Goal: Task Accomplishment & Management: Manage account settings

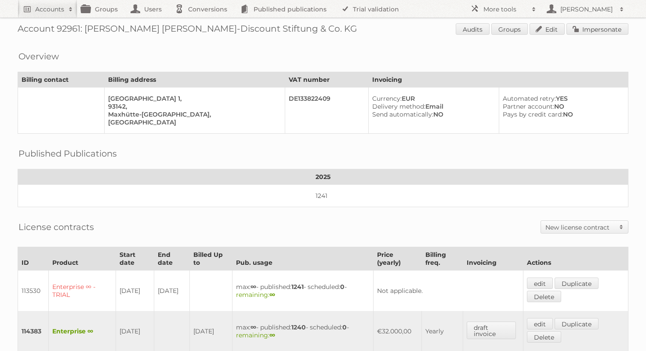
scroll to position [9, 0]
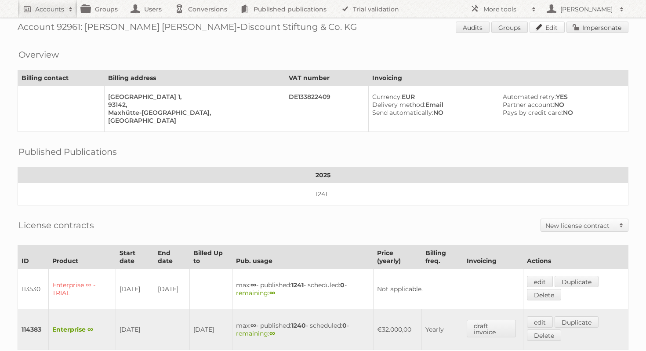
click at [543, 26] on link "Edit" at bounding box center [546, 27] width 35 height 11
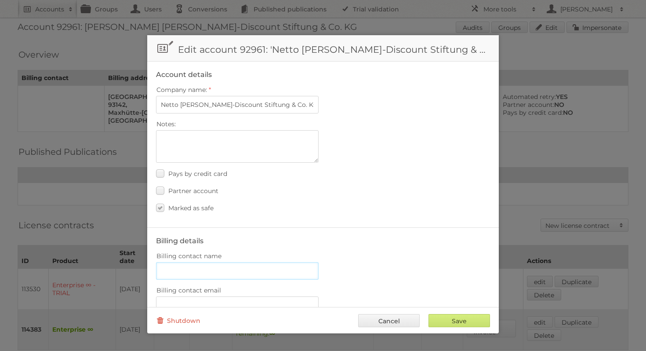
click at [181, 266] on input "Billing contact name" at bounding box center [237, 271] width 163 height 18
paste input "[PERSON_NAME]"
type input "[PERSON_NAME]"
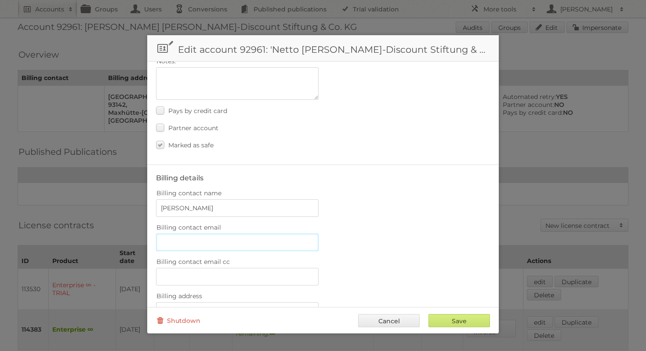
click at [224, 240] on input "Billing contact email" at bounding box center [237, 242] width 163 height 18
paste input "[EMAIL_ADDRESS][DOMAIN_NAME]"
click at [163, 237] on input "[EMAIL_ADDRESS][DOMAIN_NAME]" at bounding box center [237, 242] width 163 height 18
type input "[EMAIL_ADDRESS][DOMAIN_NAME]"
click at [408, 190] on label "Billing contact name" at bounding box center [323, 193] width 334 height 12
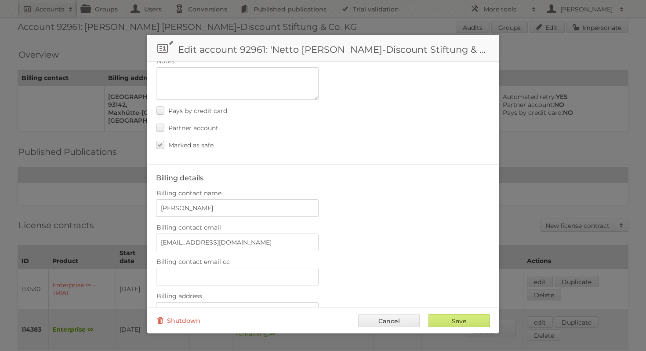
click at [318, 199] on input "[PERSON_NAME]" at bounding box center [237, 208] width 163 height 18
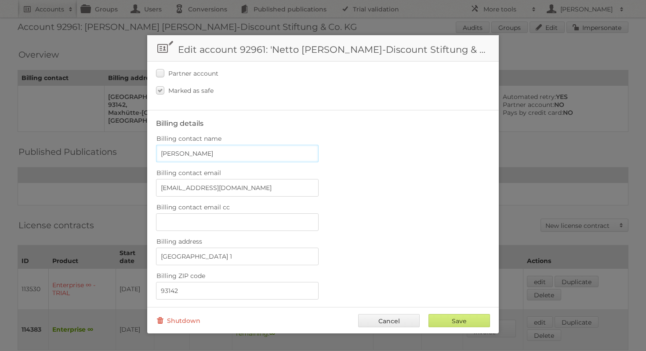
scroll to position [134, 0]
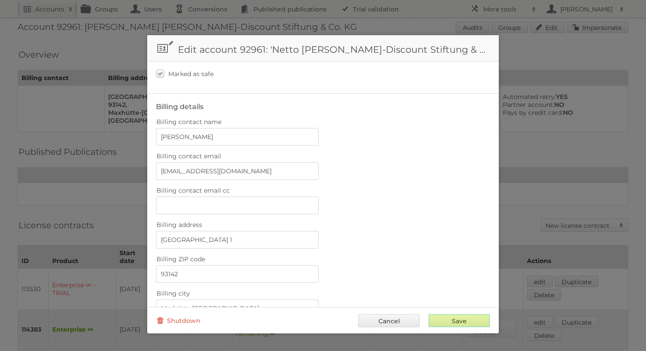
click at [458, 316] on input "Save" at bounding box center [458, 320] width 61 height 13
type input "..."
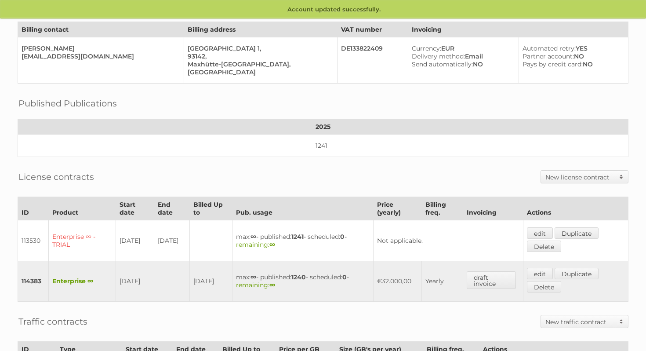
scroll to position [230, 0]
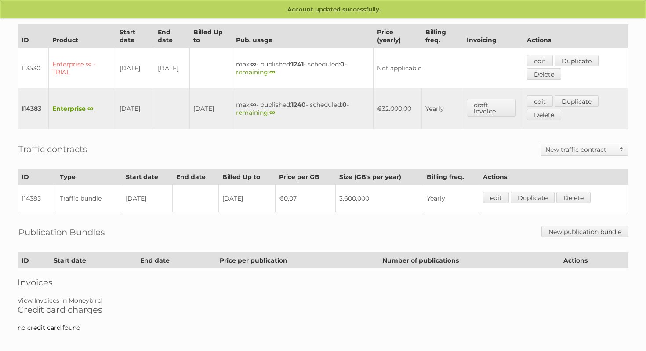
click at [74, 296] on link "View Invoices in Moneybird" at bounding box center [60, 300] width 84 height 8
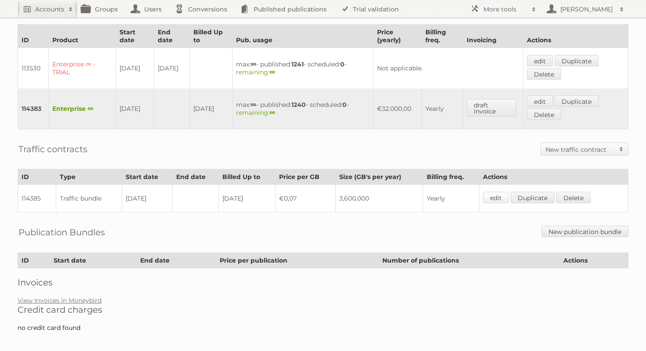
click at [499, 194] on link "edit" at bounding box center [496, 197] width 26 height 11
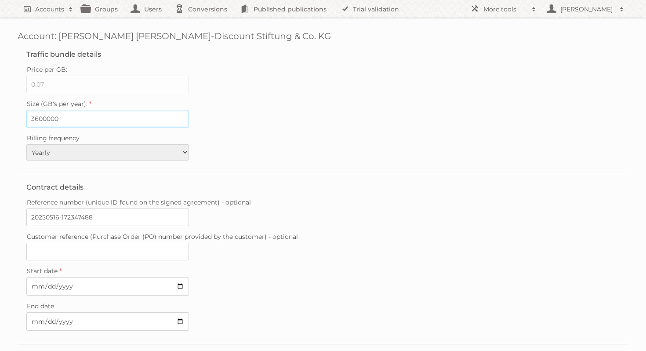
click at [94, 121] on input "3600000" at bounding box center [107, 119] width 163 height 18
drag, startPoint x: 90, startPoint y: 118, endPoint x: 80, endPoint y: 118, distance: 10.1
click at [80, 118] on input "3600000" at bounding box center [107, 119] width 163 height 18
click at [98, 85] on input "0.07" at bounding box center [107, 85] width 163 height 18
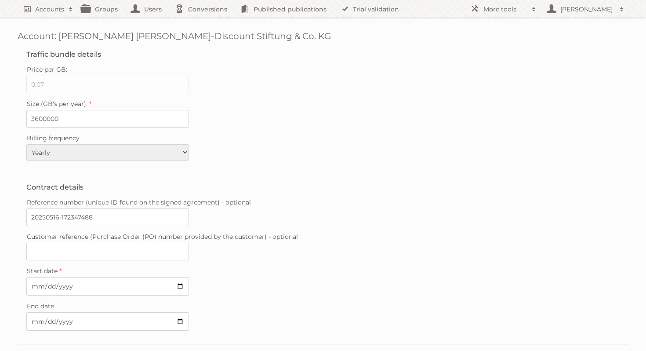
click at [263, 114] on div "Size (GB's per year): 3600000" at bounding box center [322, 113] width 593 height 30
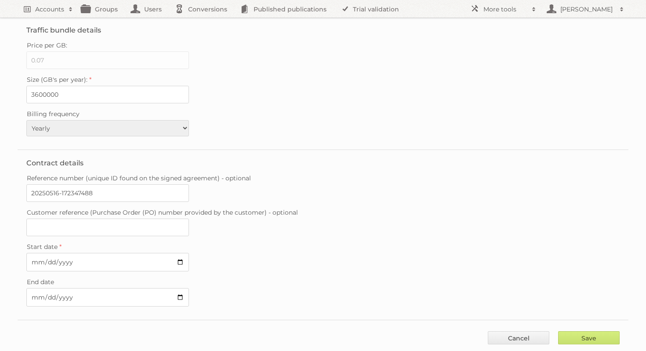
scroll to position [40, 0]
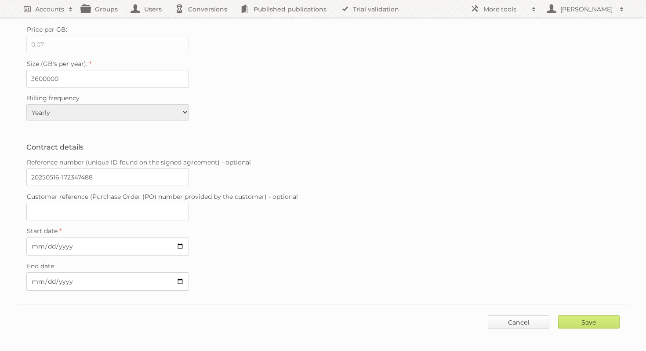
click at [519, 320] on link "Cancel" at bounding box center [518, 321] width 61 height 13
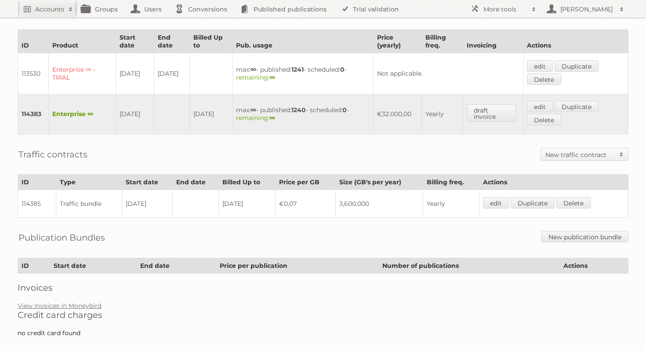
scroll to position [223, 0]
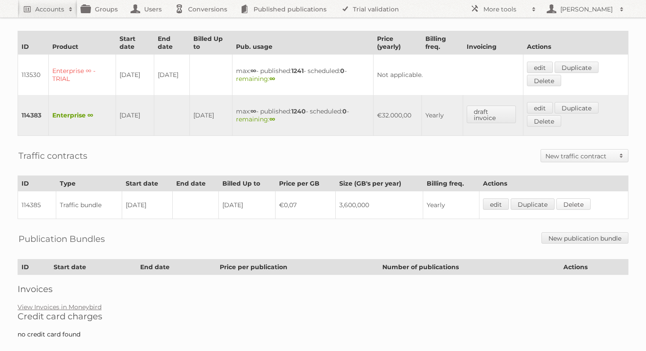
click at [578, 198] on link "Delete" at bounding box center [573, 203] width 34 height 11
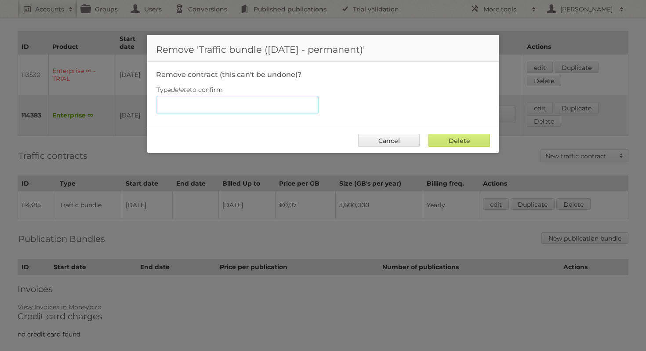
click at [221, 111] on input "Type delete to confirm" at bounding box center [237, 105] width 163 height 18
type input "delete"
click at [459, 138] on input "Delete" at bounding box center [458, 140] width 61 height 13
type input "Delete"
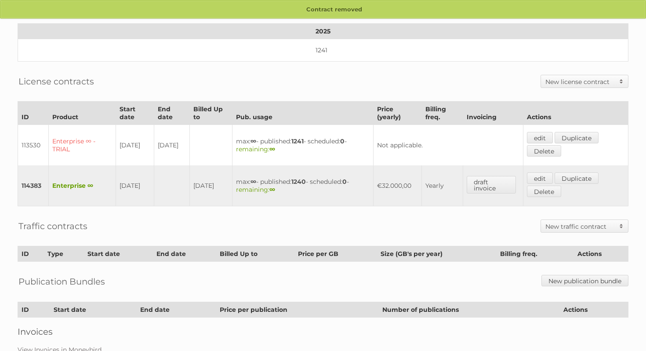
scroll to position [154, 0]
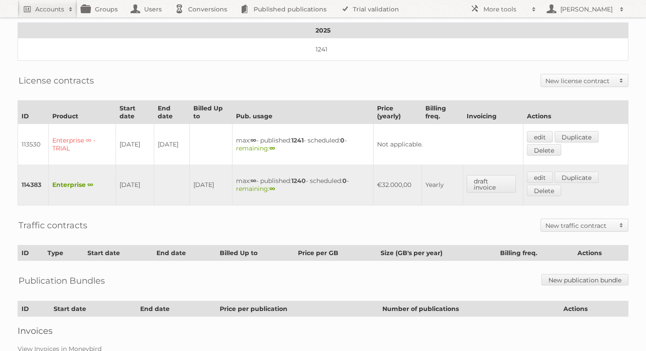
click at [564, 221] on h2 "New traffic contract" at bounding box center [579, 225] width 69 height 9
click at [570, 248] on link "Traffic per GB" at bounding box center [584, 253] width 87 height 13
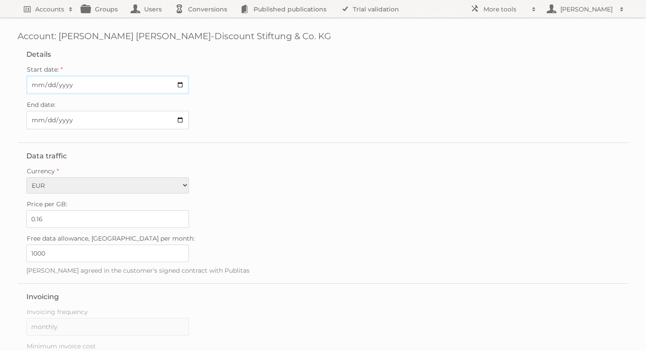
click at [183, 85] on input "Start date:" at bounding box center [107, 85] width 163 height 18
type input "2025-07-01"
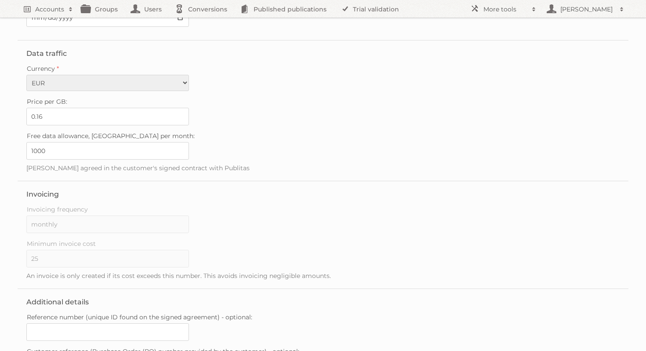
scroll to position [184, 0]
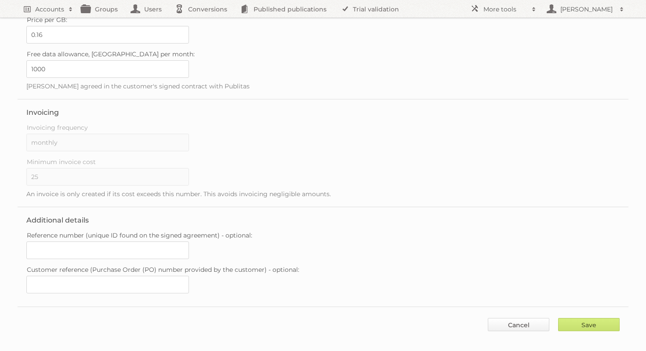
click at [503, 318] on link "Cancel" at bounding box center [518, 324] width 61 height 13
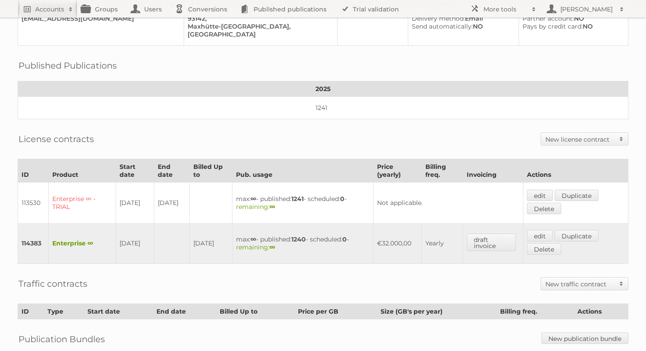
scroll to position [148, 0]
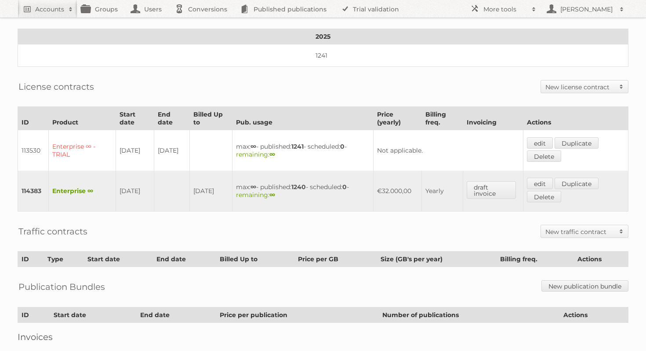
click at [575, 228] on h2 "New traffic contract" at bounding box center [579, 231] width 69 height 9
click at [579, 246] on link "Traffic bundle" at bounding box center [584, 246] width 87 height 13
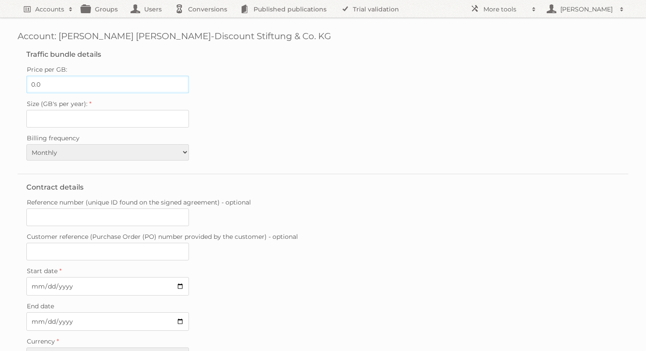
click at [52, 82] on input "0.0" at bounding box center [107, 85] width 163 height 18
type input "0.08"
click at [263, 105] on label "Size (GB's per year):" at bounding box center [322, 104] width 593 height 12
click at [189, 110] on input "Size (GB's per year):" at bounding box center [107, 119] width 163 height 18
type input "3375000"
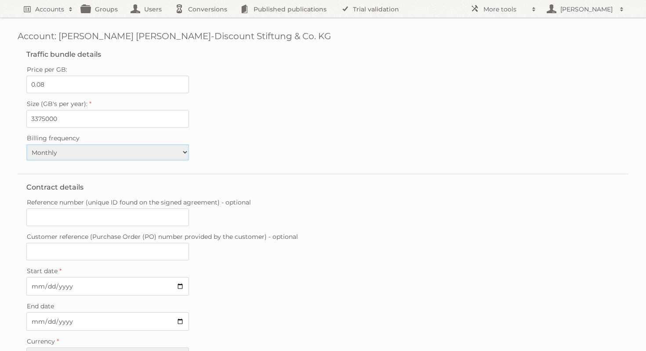
click at [174, 149] on select "Monthly Quarterly Yearly Every 2 years" at bounding box center [107, 152] width 163 height 16
select select "yearly"
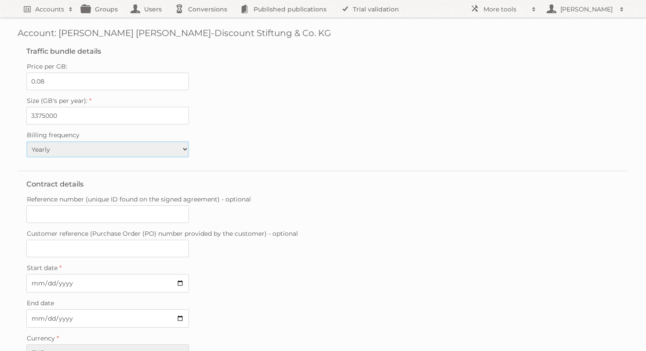
scroll to position [72, 0]
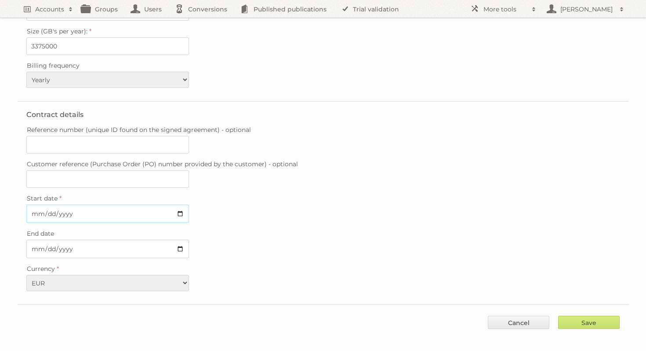
click at [178, 209] on input "Start date" at bounding box center [107, 213] width 163 height 18
type input "2025-07-01"
click at [285, 238] on div "End date" at bounding box center [322, 242] width 593 height 31
click at [607, 317] on input "Save" at bounding box center [588, 321] width 61 height 13
type input "..."
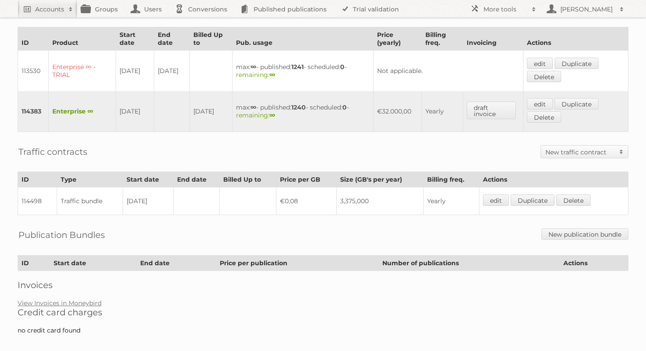
scroll to position [230, 0]
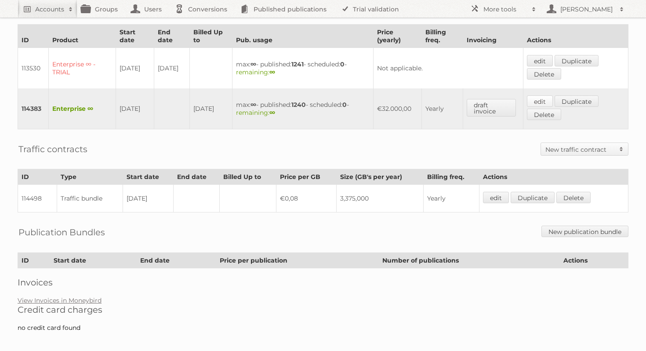
click at [550, 96] on link "edit" at bounding box center [540, 100] width 26 height 11
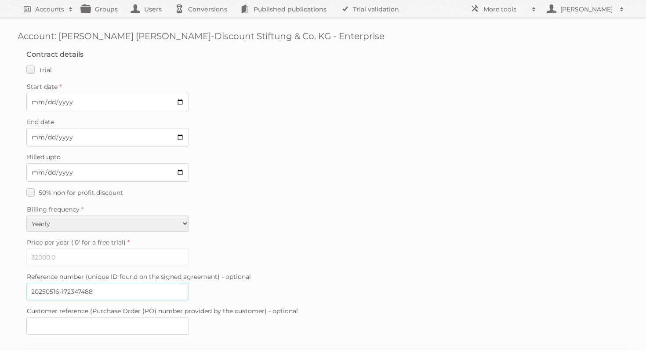
drag, startPoint x: 124, startPoint y: 287, endPoint x: 24, endPoint y: 286, distance: 100.2
click at [24, 286] on fieldset "Contract details Trial Verified trial Start date [DATE] End date Billed upto [D…" at bounding box center [323, 194] width 611 height 306
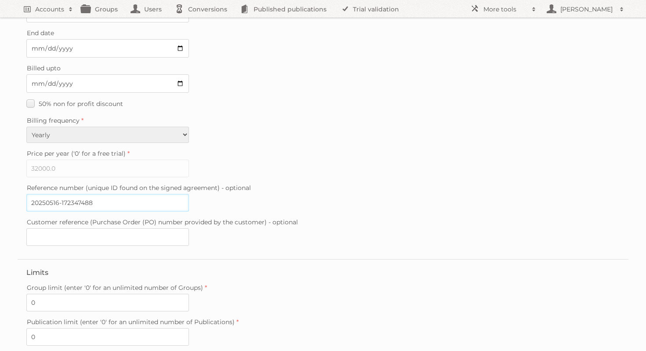
scroll to position [211, 0]
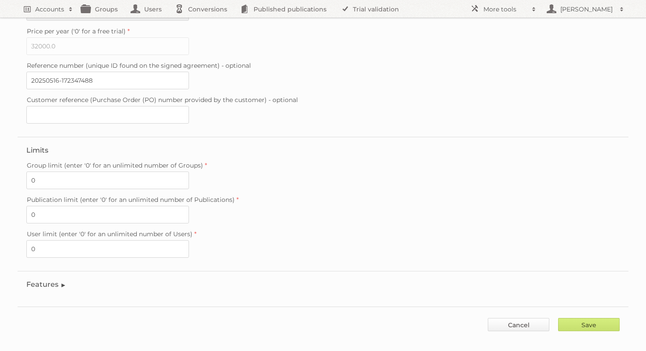
click at [529, 318] on link "Cancel" at bounding box center [518, 324] width 61 height 13
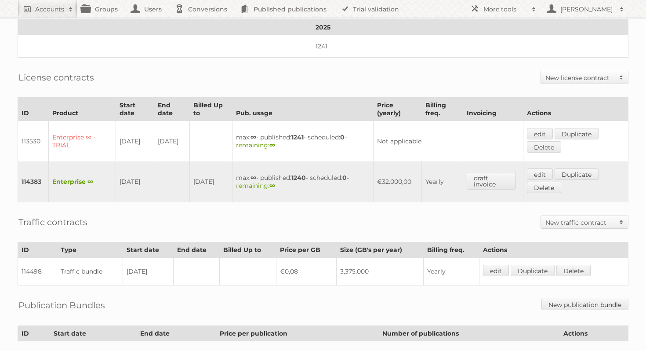
scroll to position [164, 0]
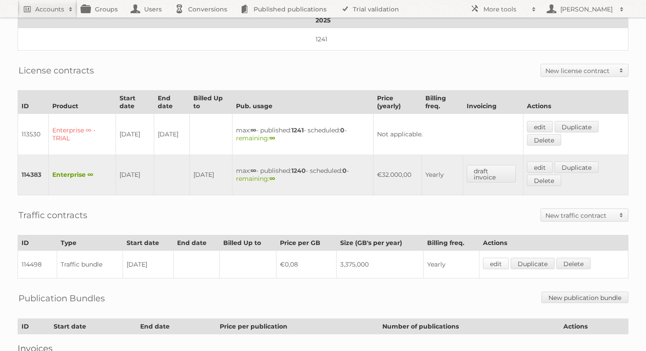
click at [499, 260] on link "edit" at bounding box center [496, 262] width 26 height 11
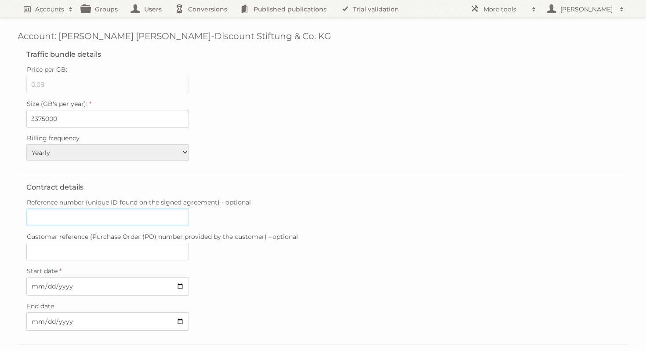
click at [120, 215] on input "Reference number (unique ID found on the signed agreement) - optional" at bounding box center [107, 217] width 163 height 18
paste input "20250516-172347488"
type input "20250516-172347488"
click at [346, 217] on div "Reference number (unique ID found on the signed agreement) - optional 20250516-…" at bounding box center [322, 211] width 593 height 30
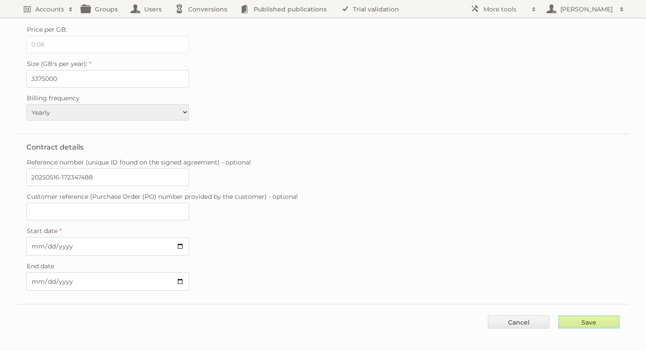
click at [584, 315] on input "Save" at bounding box center [588, 321] width 61 height 13
type input "..."
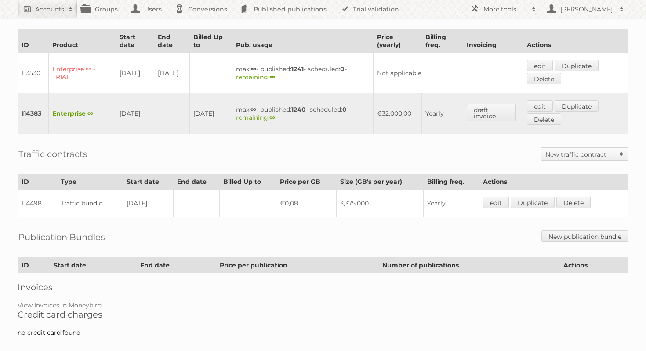
scroll to position [230, 0]
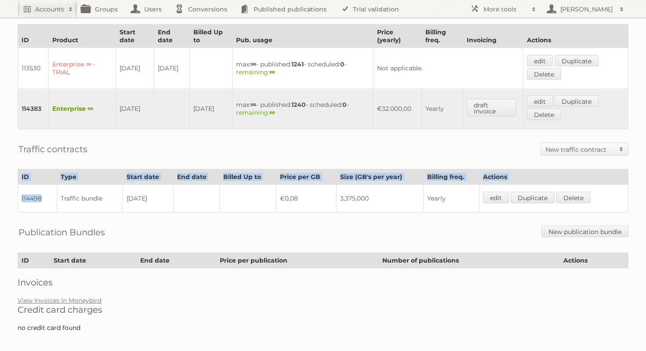
drag, startPoint x: 47, startPoint y: 193, endPoint x: 12, endPoint y: 193, distance: 34.7
click at [12, 193] on div "Account 92961: Netto Marken-Discount Stiftung & Co. KG Audits Groups Edit Imper…" at bounding box center [323, 55] width 646 height 570
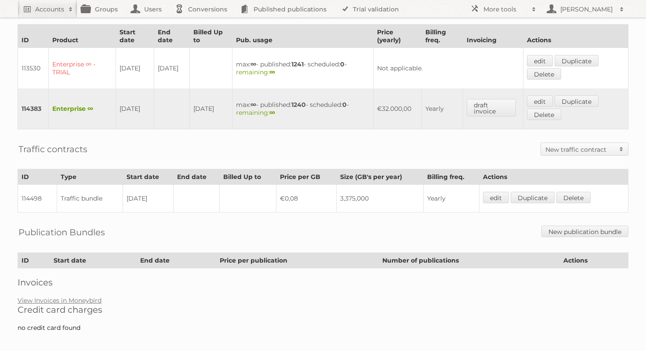
click at [34, 207] on div "Account 92961: Netto Marken-Discount Stiftung & Co. KG Audits Groups Edit Imper…" at bounding box center [323, 55] width 646 height 570
drag, startPoint x: 41, startPoint y: 192, endPoint x: 22, endPoint y: 192, distance: 19.8
click at [22, 192] on td "114498" at bounding box center [37, 198] width 39 height 28
copy td "114498"
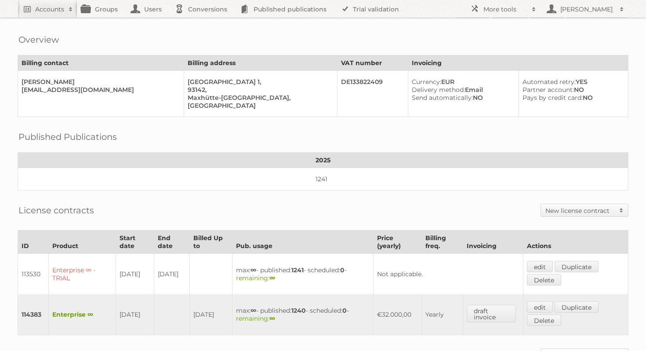
scroll to position [0, 0]
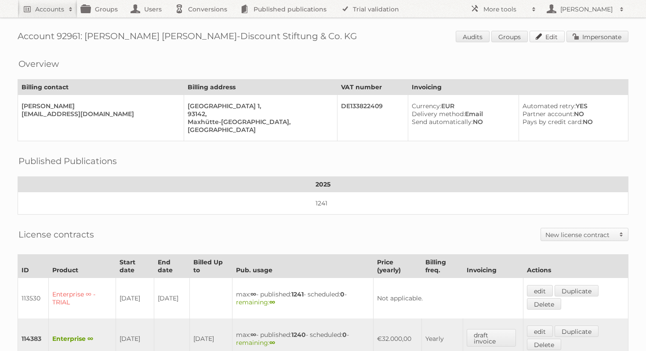
click at [558, 36] on link "Edit" at bounding box center [546, 36] width 35 height 11
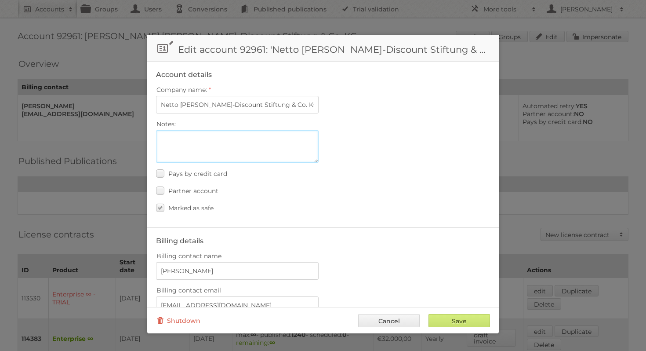
click at [204, 135] on textarea "Notes:" at bounding box center [237, 146] width 163 height 33
paste textarea "114498"
click at [161, 136] on textarea "Data bundle contract 114498 is not according to the signed agreement" at bounding box center [237, 146] width 163 height 33
click at [233, 154] on textarea "PLEASE NOTE AT RENEWAL BILLING: Data bundle contract 114498 is not according to…" at bounding box center [237, 146] width 163 height 33
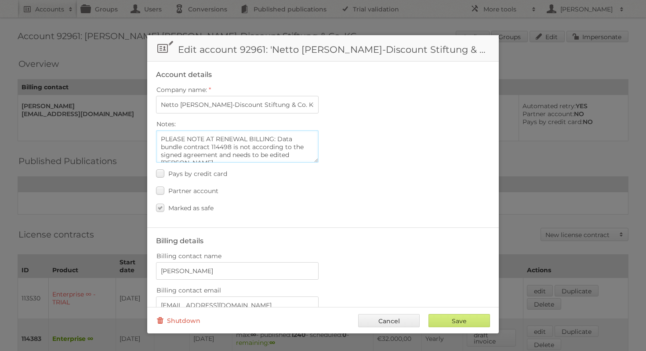
scroll to position [3, 0]
paste textarea "3.375.000 GB at €0,08 per GB"
click at [176, 157] on textarea "PLEASE NOTE AT RENEWAL BILLING: Data bundle contract 114498 is not according to…" at bounding box center [237, 146] width 163 height 33
drag, startPoint x: 229, startPoint y: 155, endPoint x: 263, endPoint y: 156, distance: 33.4
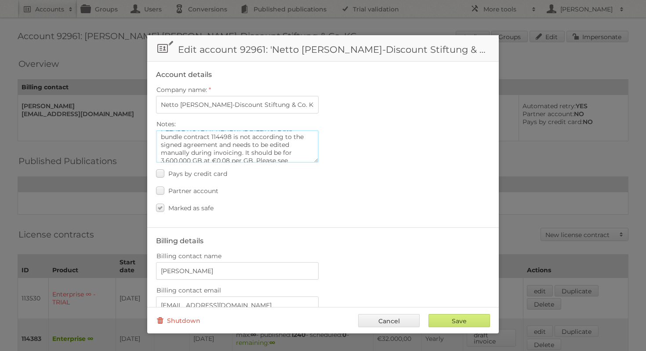
click at [229, 155] on textarea "PLEASE NOTE AT RENEWAL BILLING: Data bundle contract 114498 is not according to…" at bounding box center [237, 146] width 163 height 33
click at [297, 157] on textarea "PLEASE NOTE AT RENEWAL BILLING: Data bundle contract 114498 is not according to…" at bounding box center [237, 146] width 163 height 33
paste textarea "https://app.asana.com/1/11178336824504/project/1204987913701533/task/1211026507…"
type textarea "PLEASE NOTE AT RENEWAL BILLING: Data bundle contract 114498 is not according to…"
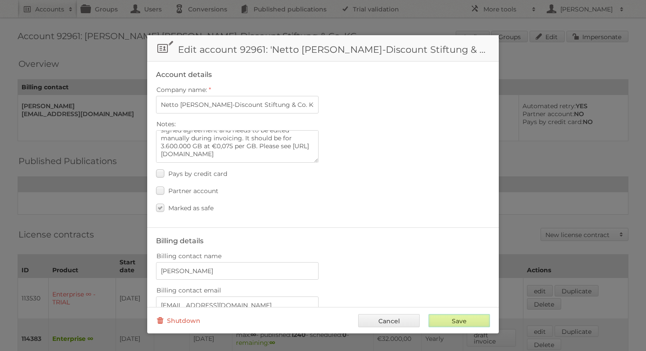
click at [466, 320] on input "Save" at bounding box center [458, 320] width 61 height 13
type input "..."
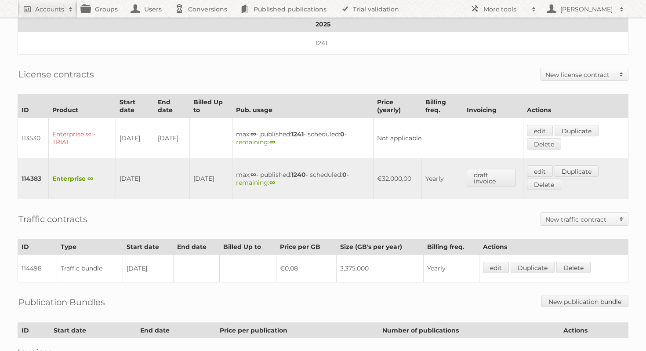
scroll to position [262, 0]
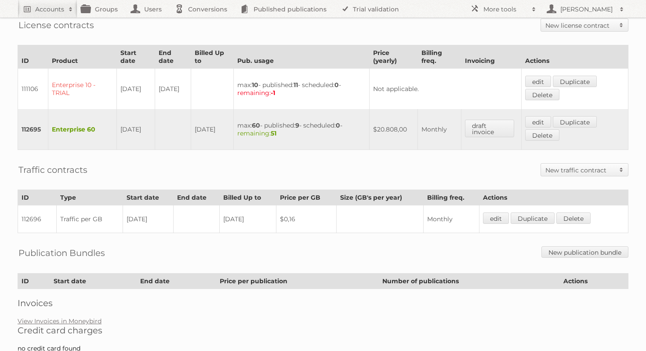
scroll to position [285, 0]
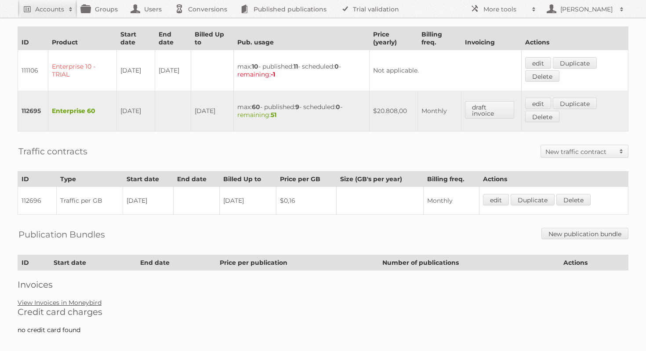
click at [88, 298] on link "View Invoices in Moneybird" at bounding box center [60, 302] width 84 height 8
